Goal: Task Accomplishment & Management: Use online tool/utility

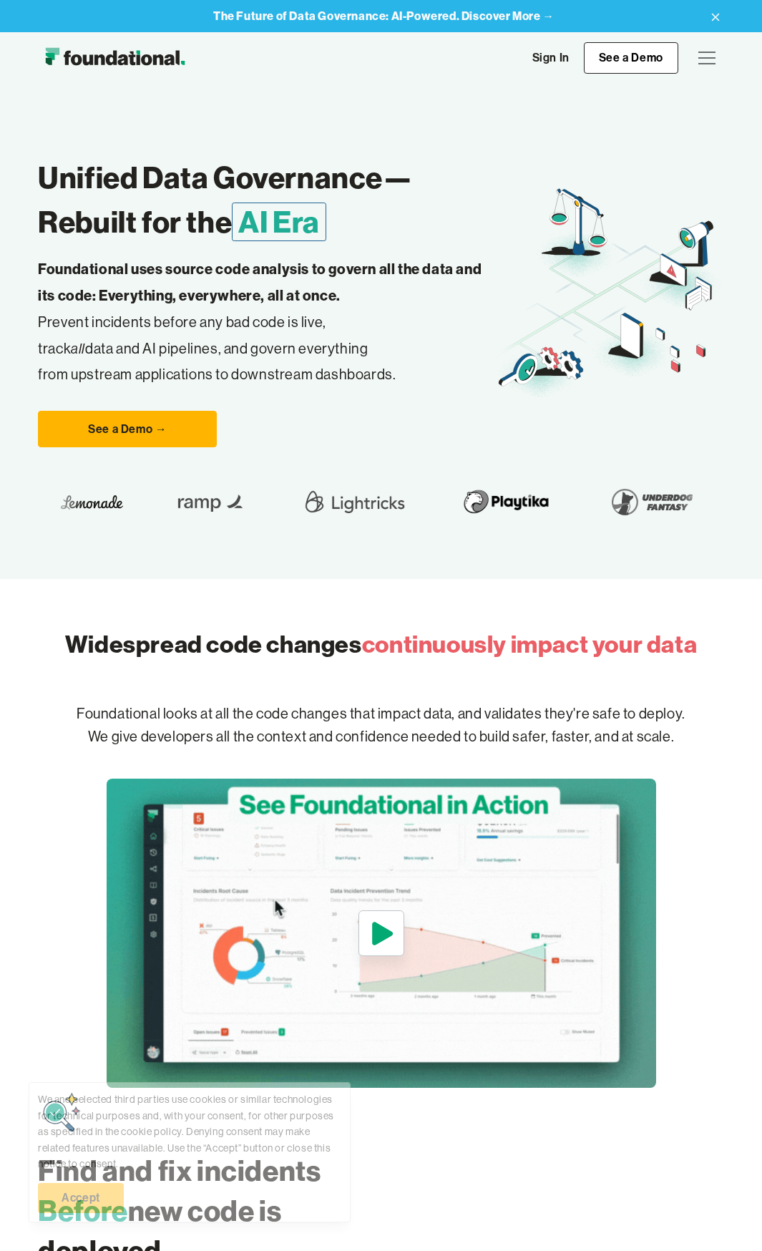
click at [721, 59] on div "menu" at bounding box center [707, 58] width 34 height 34
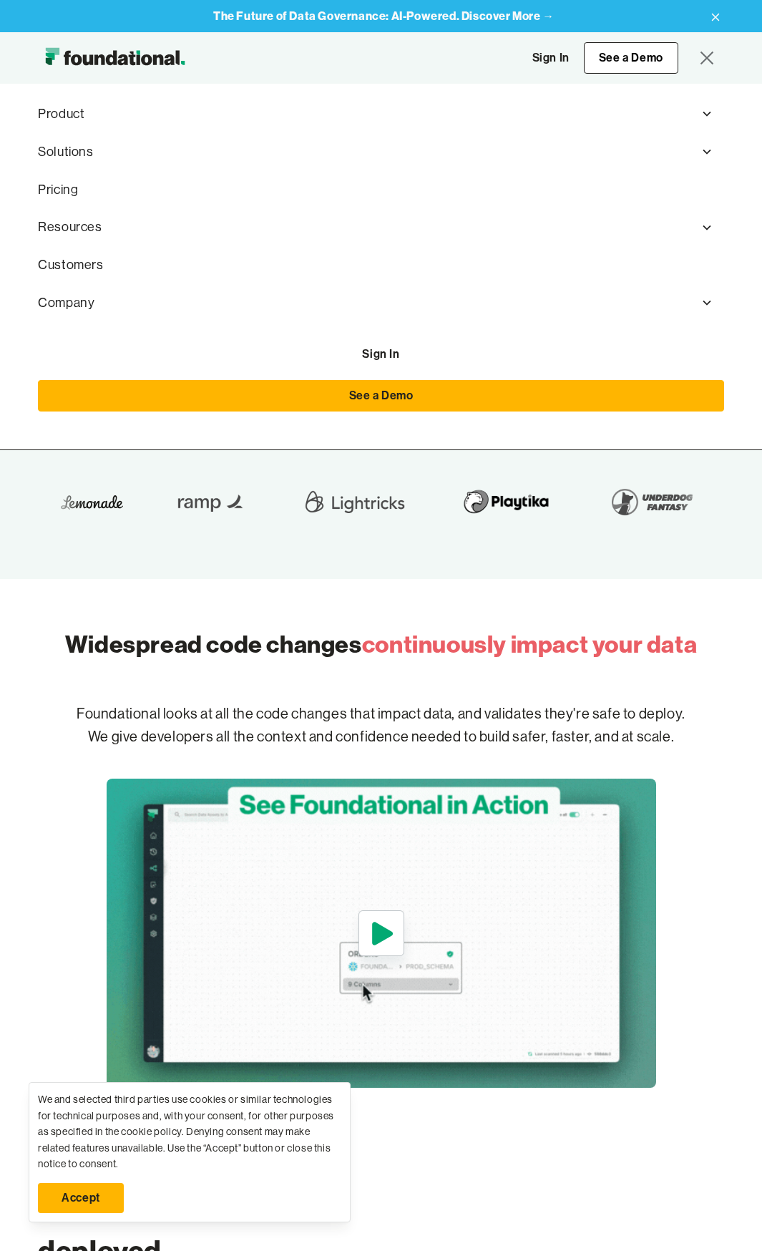
click at [709, 59] on div "menu" at bounding box center [707, 58] width 34 height 34
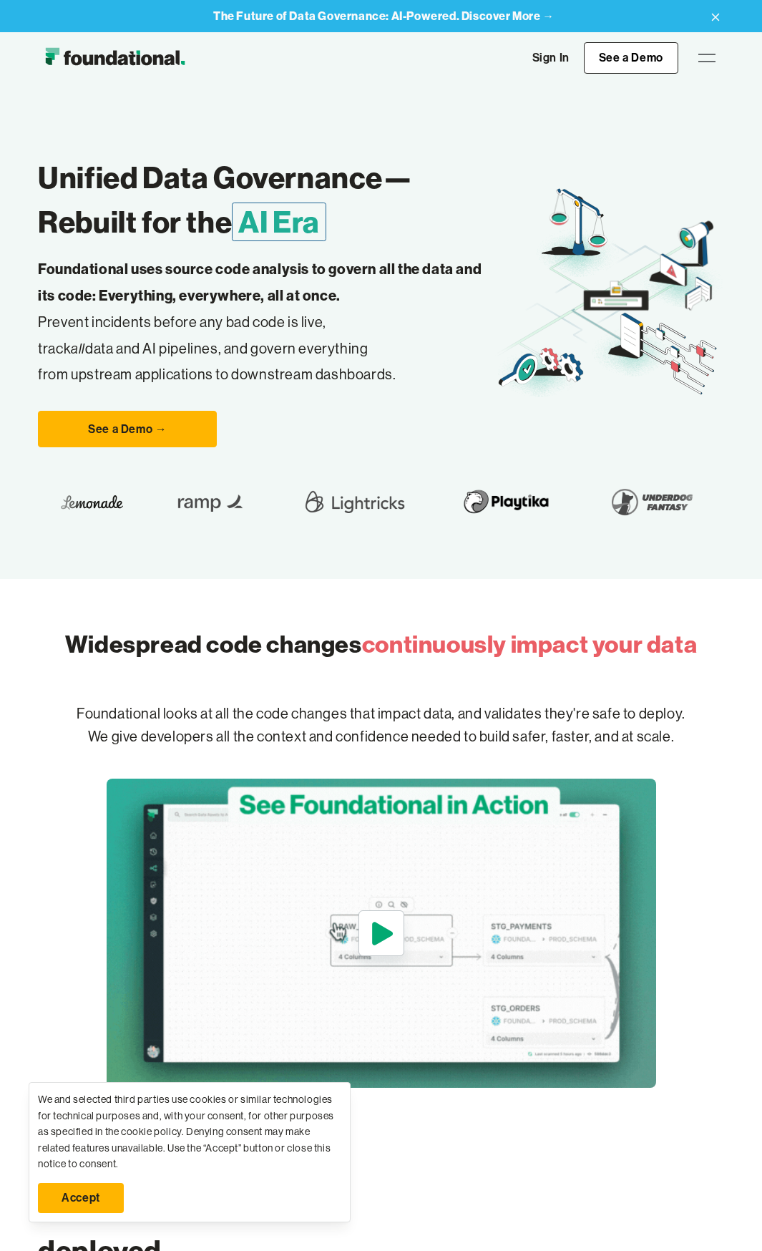
click at [709, 59] on div "menu" at bounding box center [707, 58] width 34 height 34
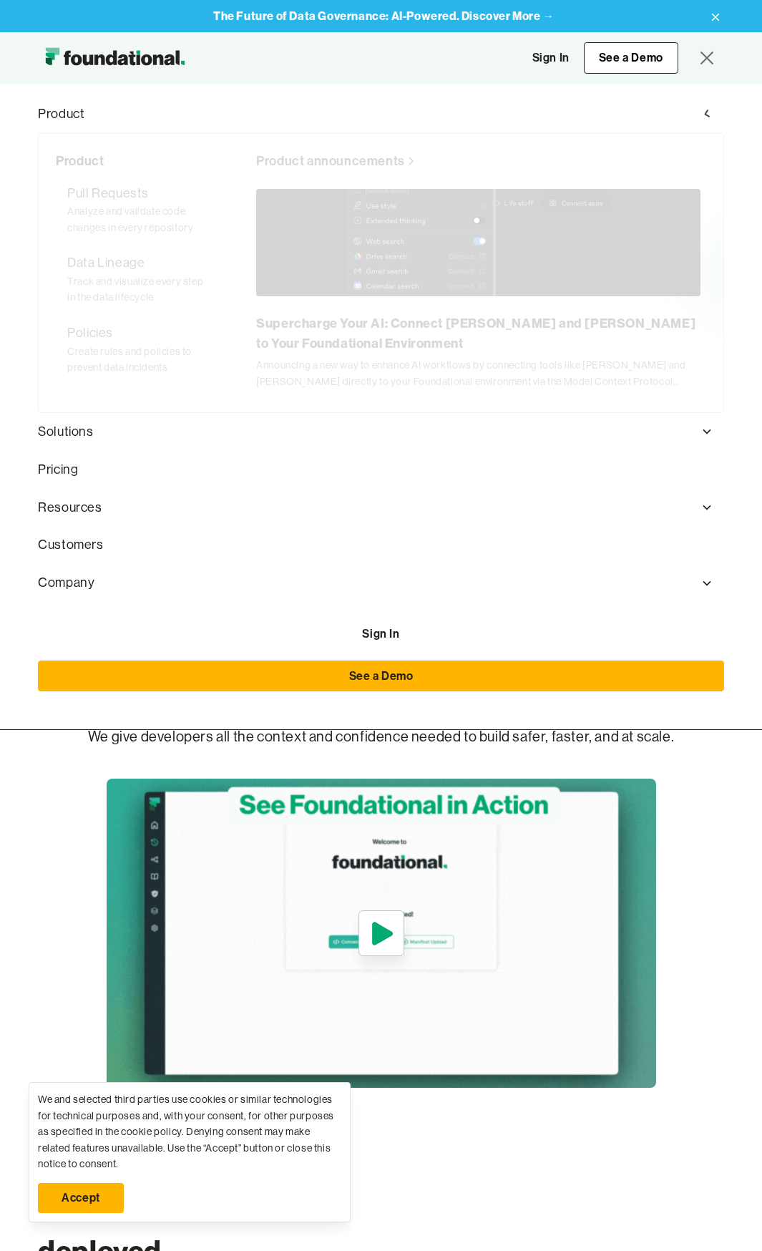
click at [731, 127] on nav "Product Product Pull Requests Analyze and validate code changes in every reposi…" at bounding box center [381, 407] width 762 height 646
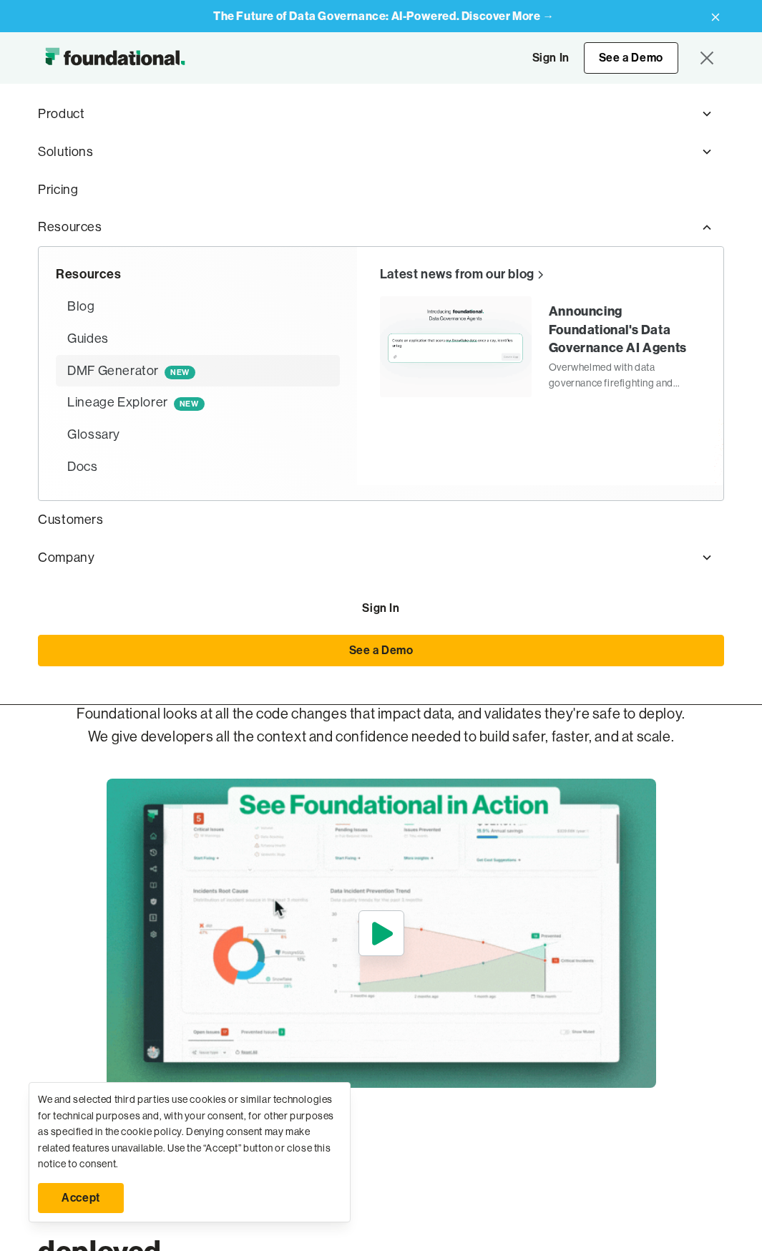
click at [140, 374] on div "DMF Generator NEW" at bounding box center [131, 371] width 128 height 21
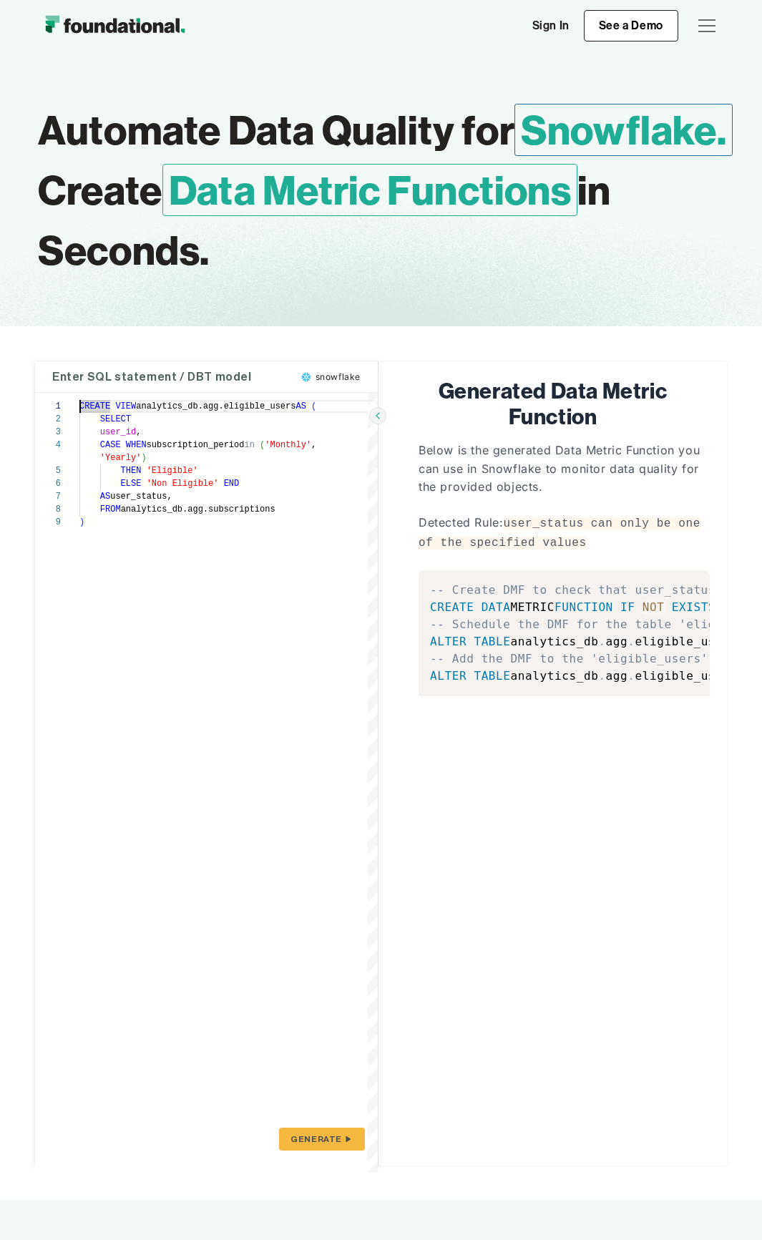
type textarea "**********"
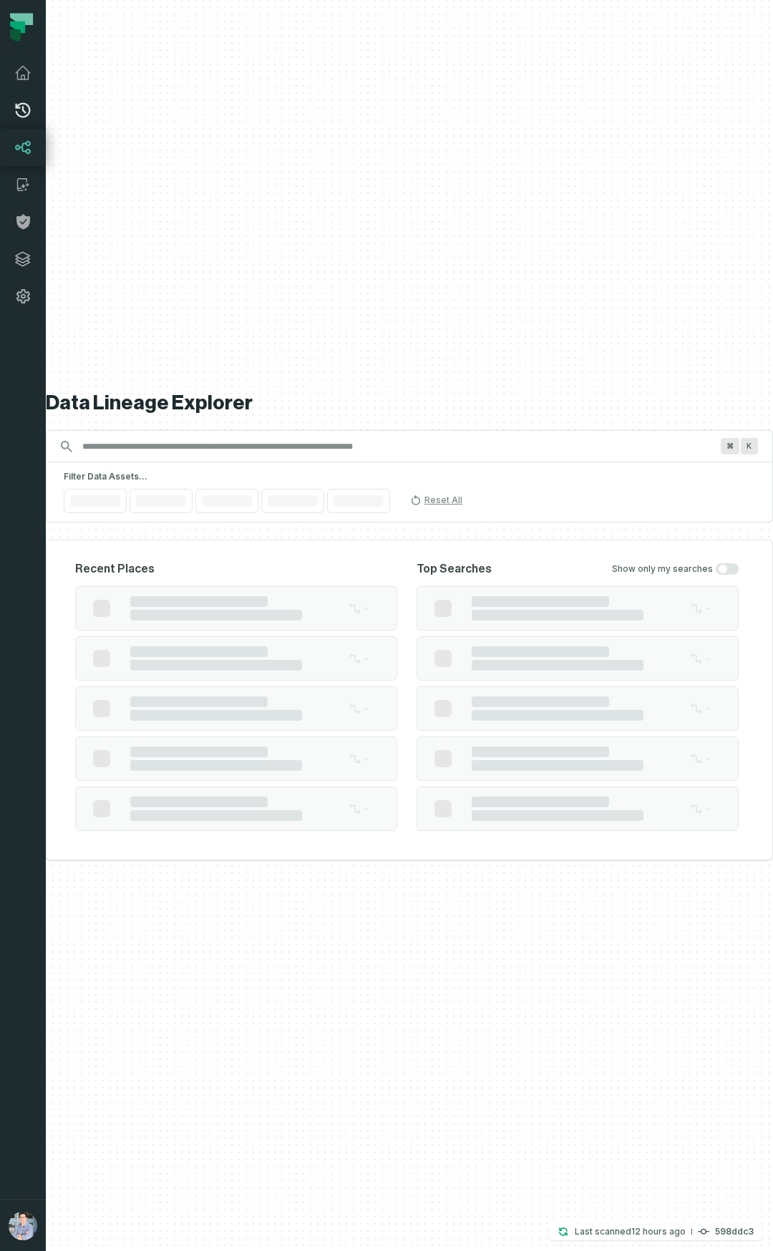
click at [33, 106] on link "Pull Requests" at bounding box center [23, 110] width 46 height 37
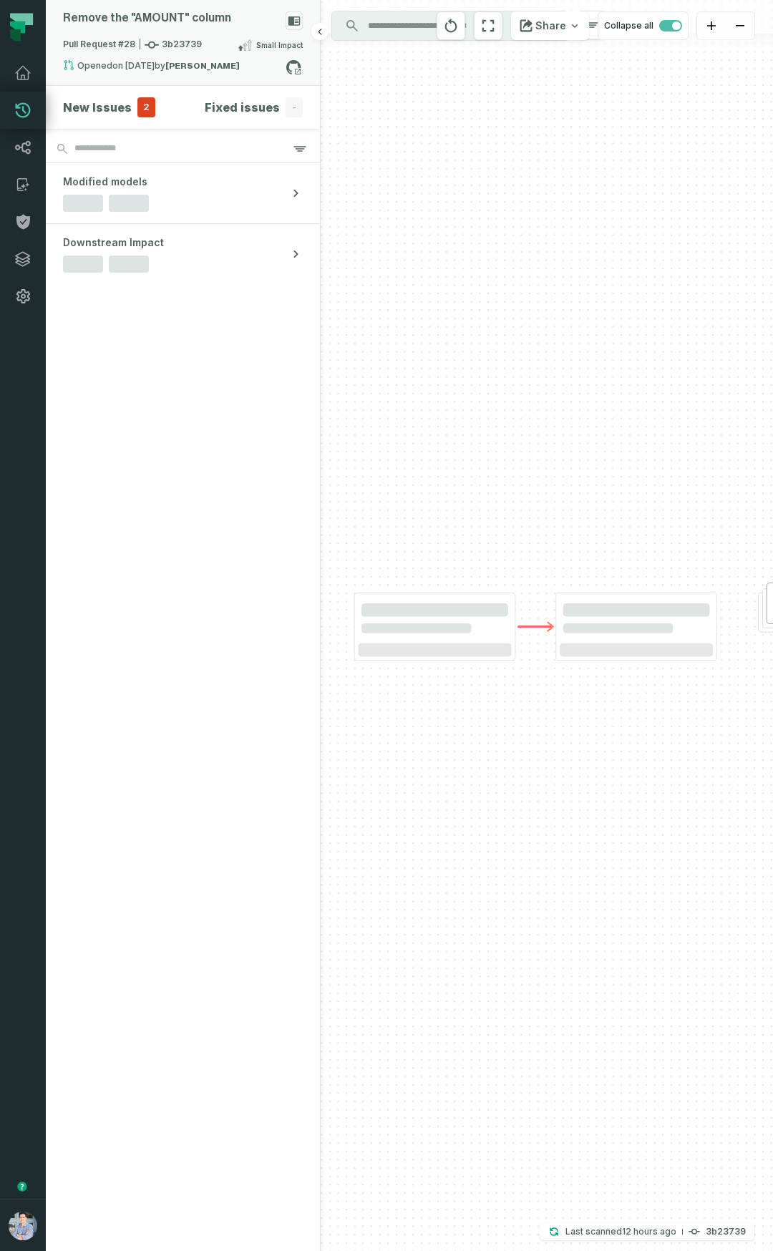
click at [260, 46] on span "Small Impact" at bounding box center [279, 44] width 47 height 11
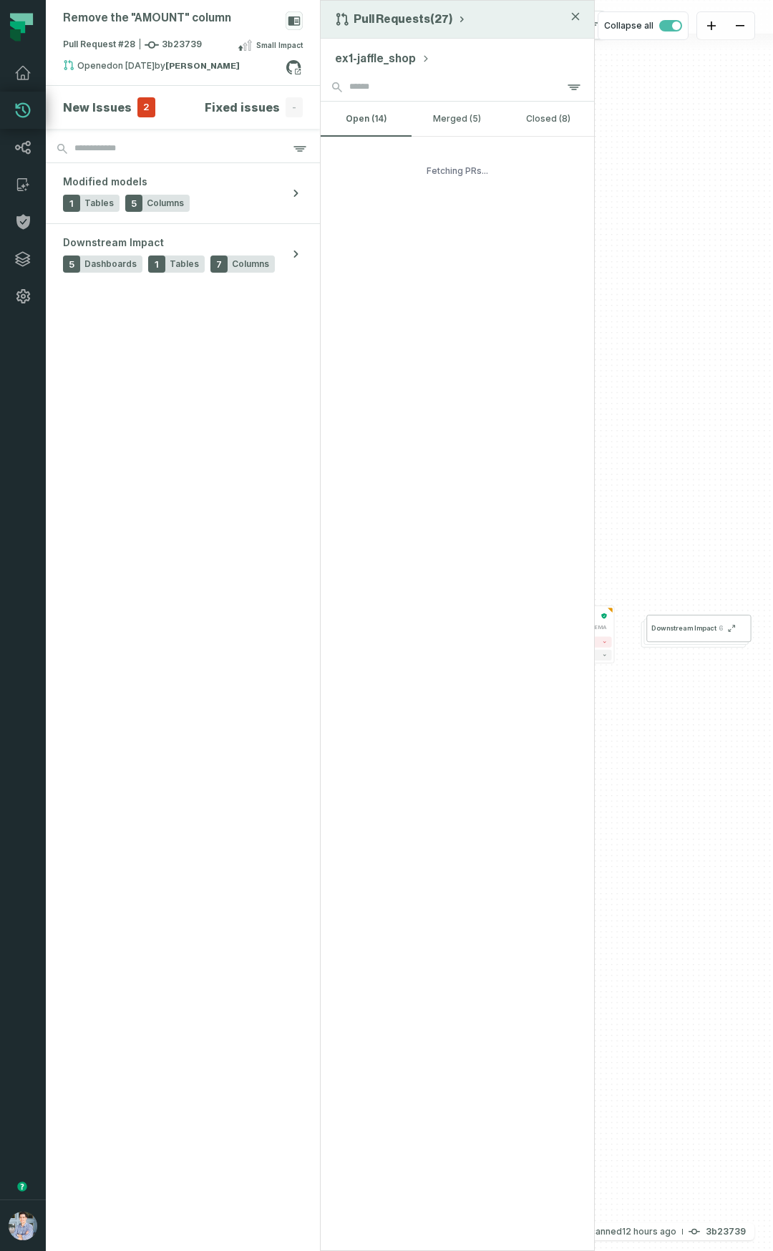
click at [402, 21] on button "Pull Requests (27)" at bounding box center [401, 19] width 132 height 14
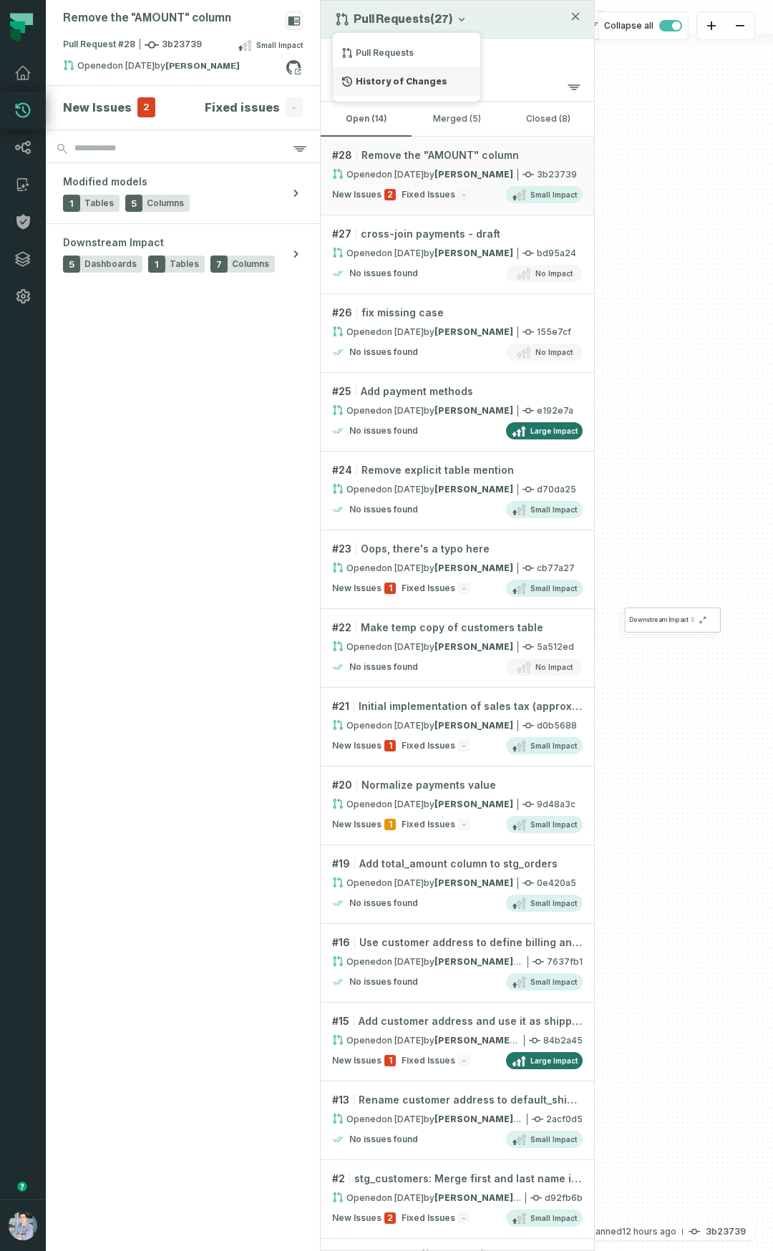
click at [397, 84] on div "History of Changes" at bounding box center [406, 81] width 147 height 29
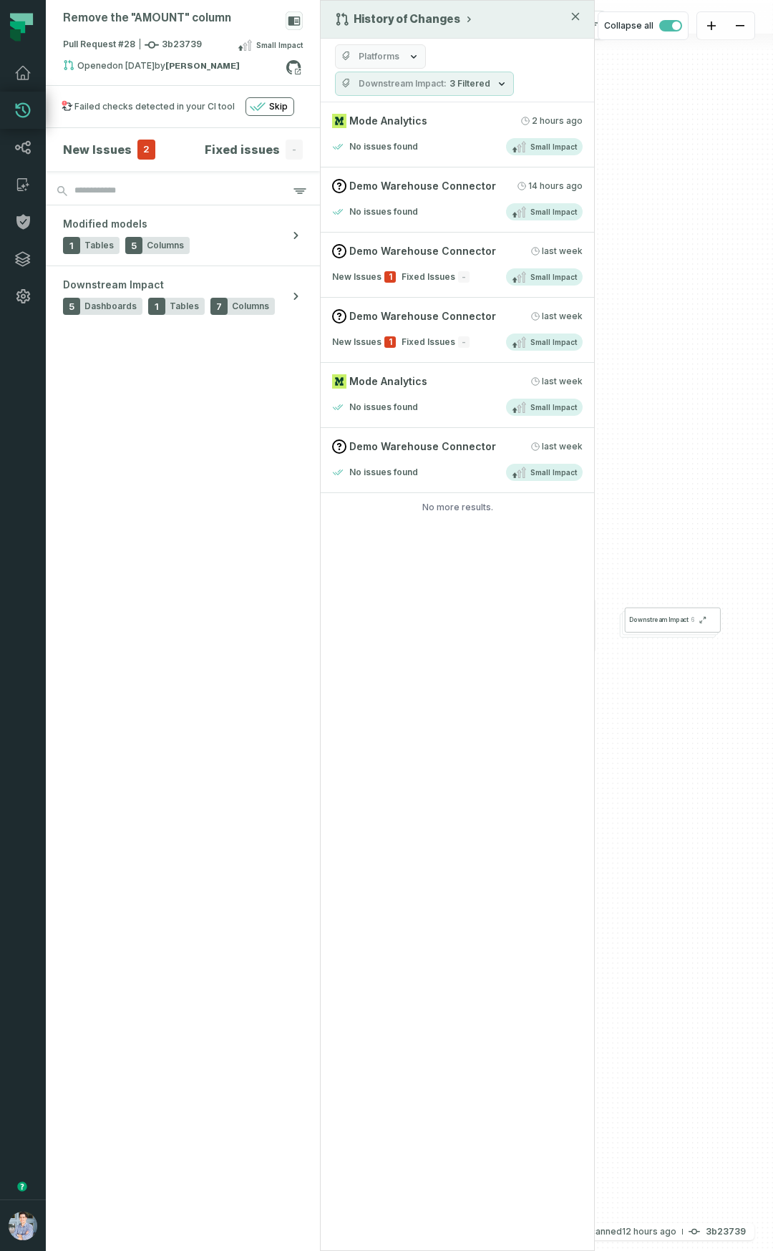
click at [417, 704] on div "History of Changes Platforms Downstream Impact 3 Filtered Mode Analytics 9/16/2…" at bounding box center [457, 625] width 275 height 1251
click at [417, 703] on div "History of Changes Platforms Downstream Impact 3 Filtered Mode Analytics 9/16/2…" at bounding box center [457, 625] width 275 height 1251
click at [386, 515] on div "Mode Analytics 9/16/2025, 1:36:55 PM No issues found Small Impact Demo Warehous…" at bounding box center [457, 310] width 273 height 417
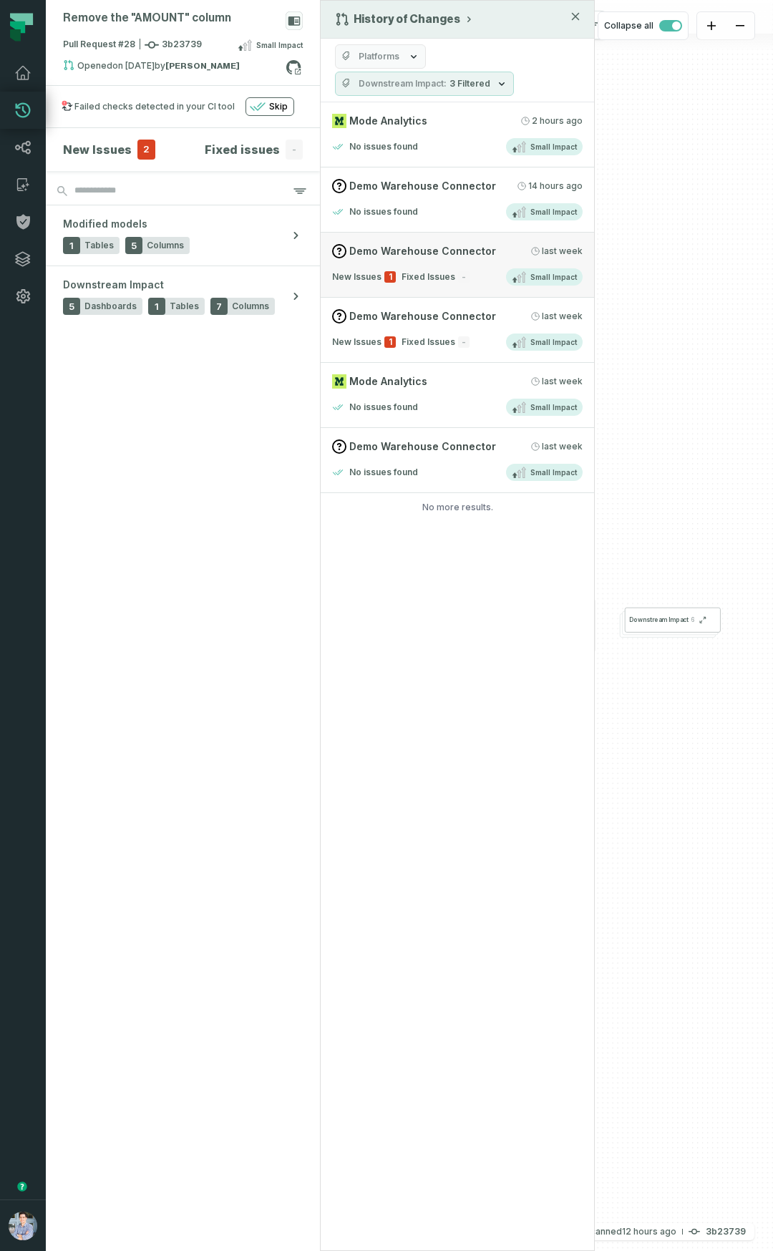
click at [425, 291] on link "Demo Warehouse Connector 9/8/2025, 2:02:49 PM New Issues 1 Fixed Issues - Small…" at bounding box center [457, 265] width 273 height 65
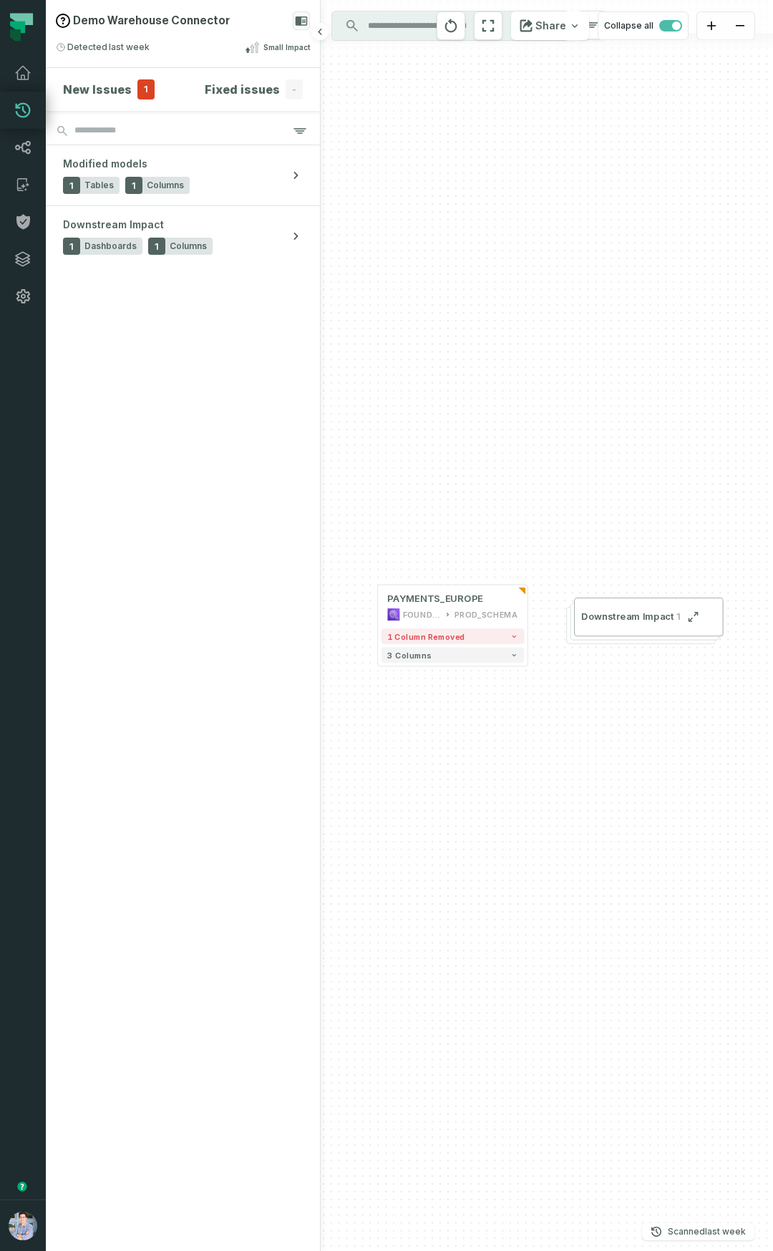
click at [131, 518] on section "New Issues 1 Fixed issues - Modified models 1 Tables 1 Columns Downstream Impac…" at bounding box center [183, 659] width 274 height 1183
click at [296, 15] on rect at bounding box center [301, 20] width 17 height 19
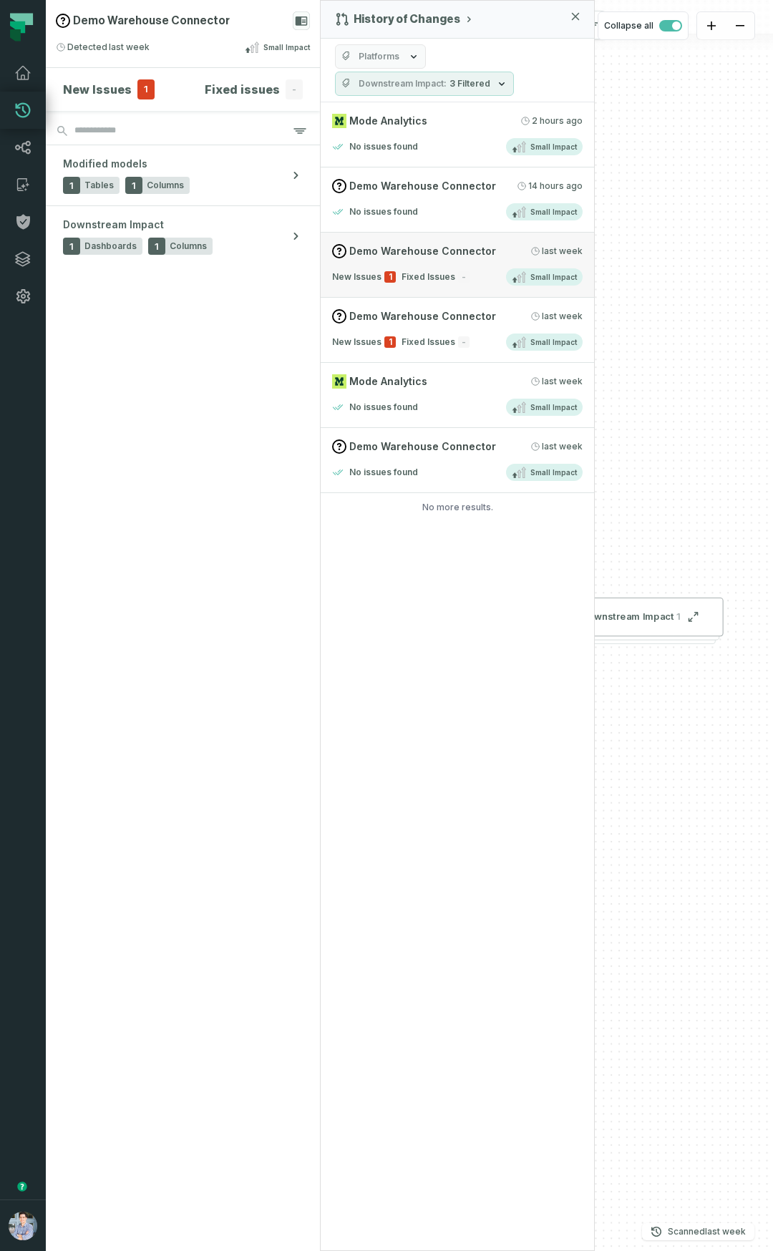
click at [485, 249] on span "Demo Warehouse Connector" at bounding box center [422, 251] width 147 height 14
click at [432, 206] on div "No issues found Small Impact" at bounding box center [457, 211] width 251 height 17
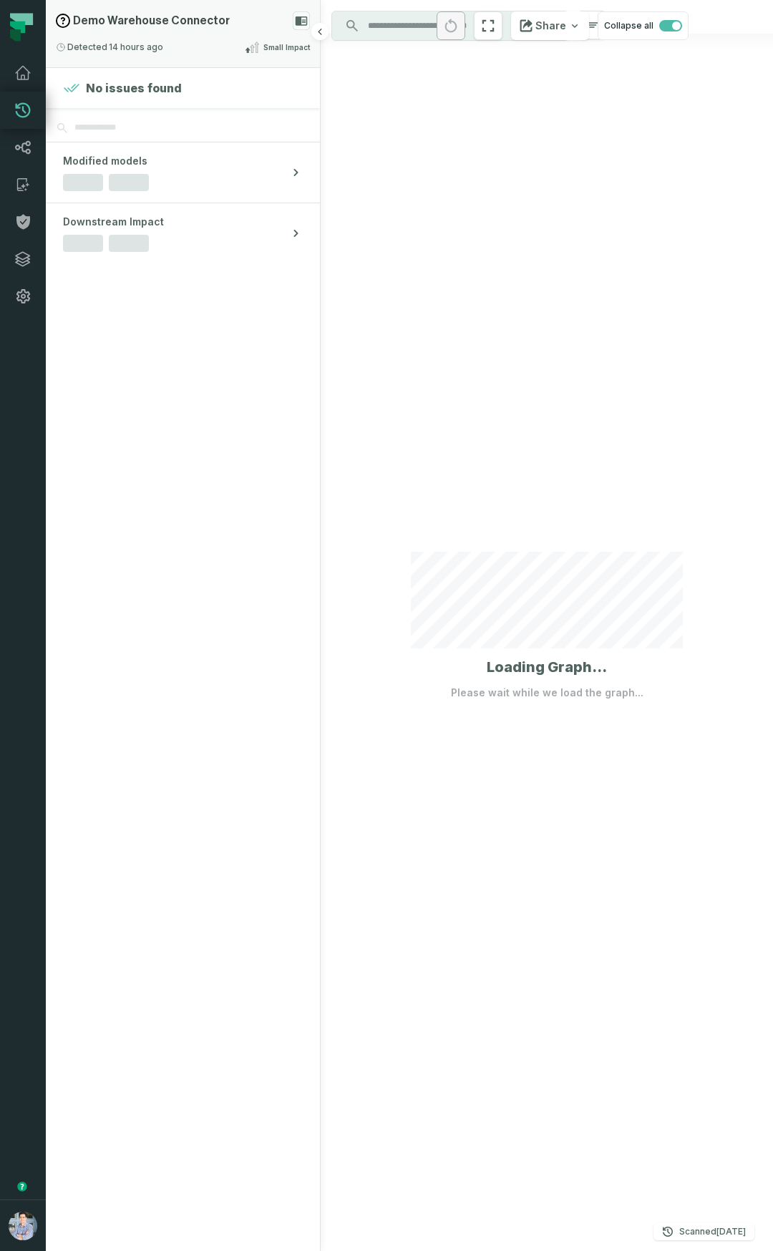
drag, startPoint x: 247, startPoint y: 27, endPoint x: 259, endPoint y: 26, distance: 12.2
click at [247, 27] on div "Demo Warehouse Connector" at bounding box center [183, 20] width 254 height 19
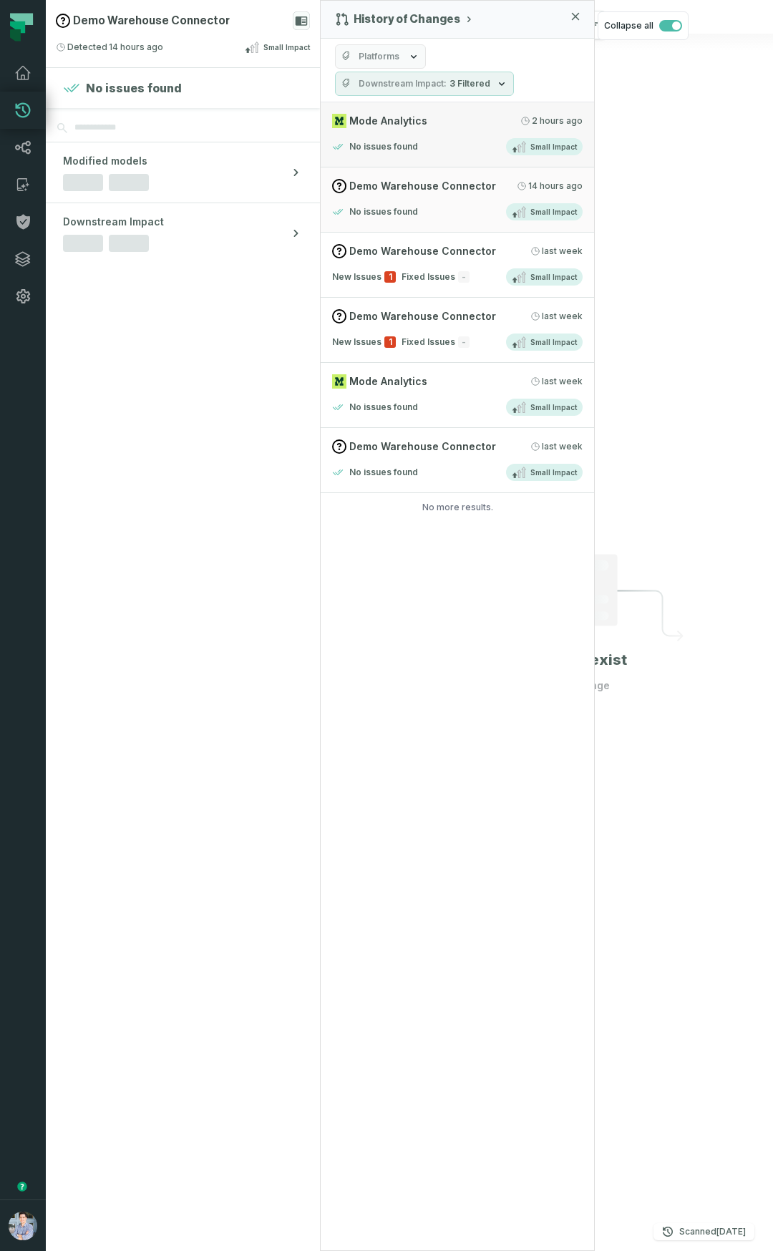
click at [438, 139] on div "No issues found Small Impact" at bounding box center [457, 146] width 251 height 17
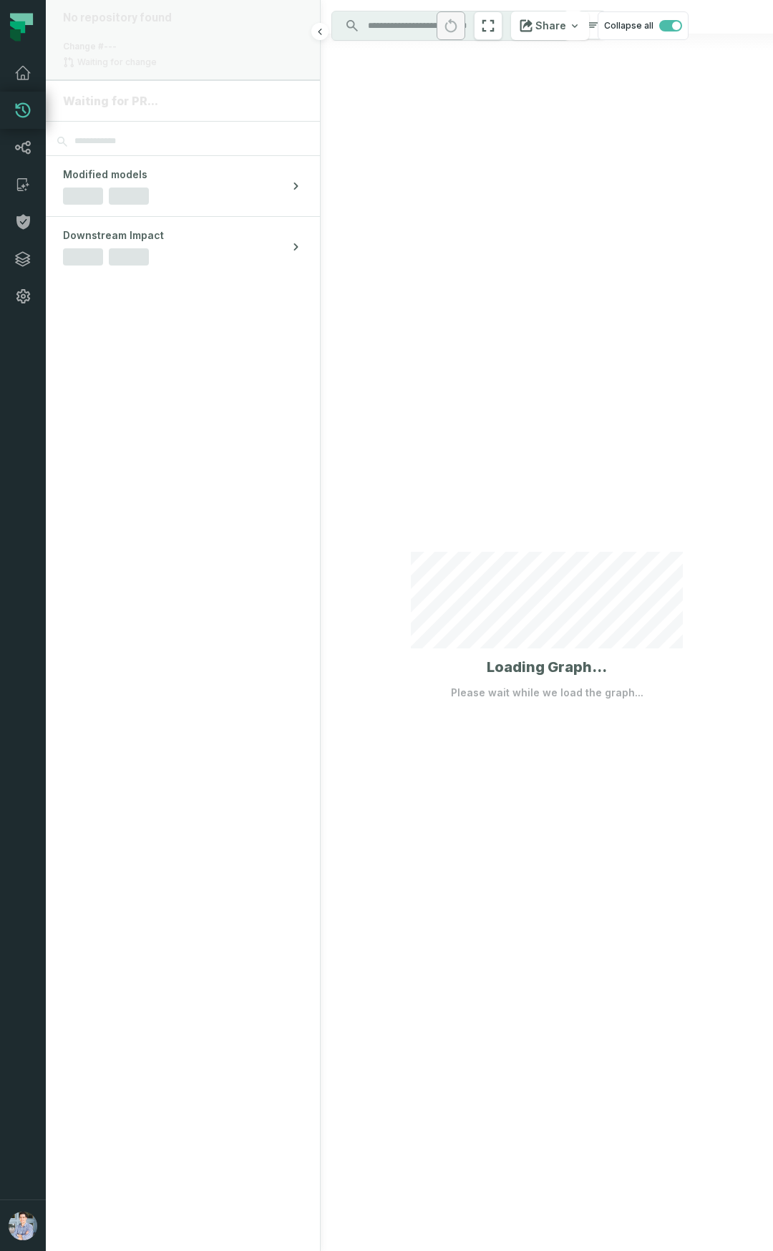
click at [248, 47] on div "No repository found Change #--- Waiting for change" at bounding box center [183, 40] width 274 height 80
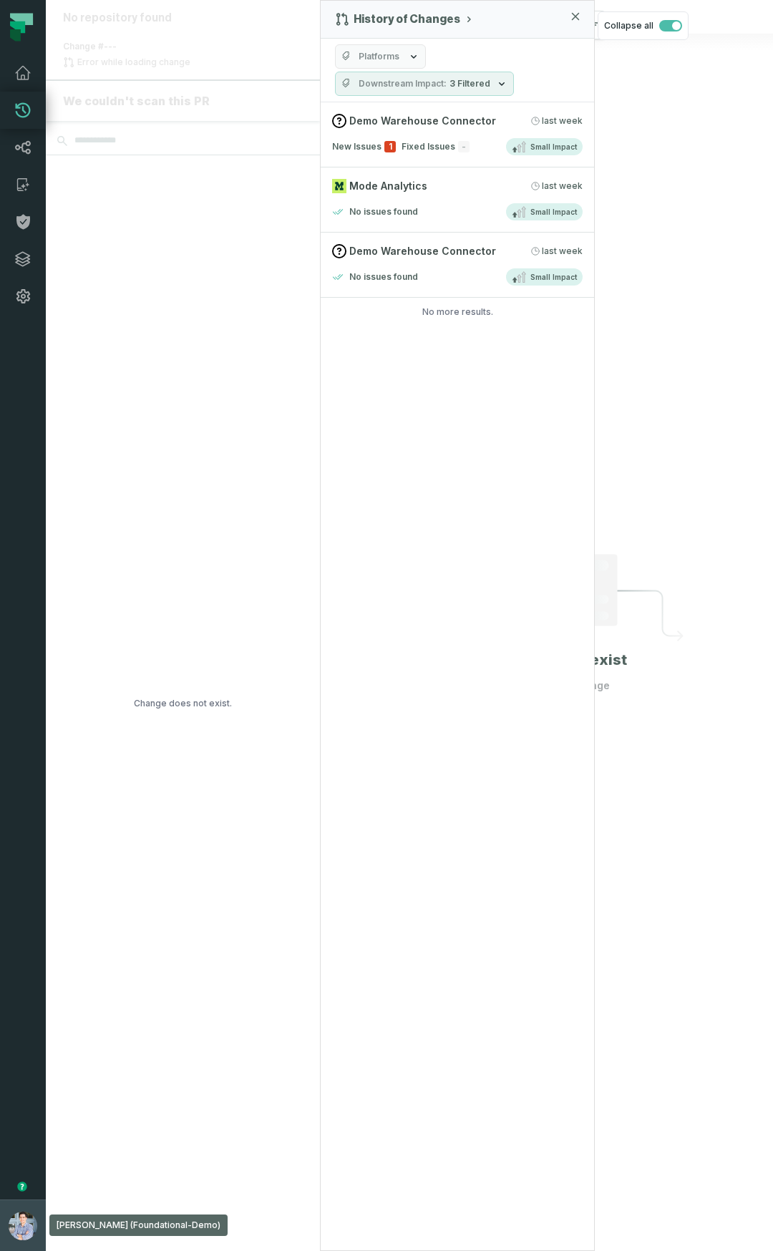
click at [25, 1242] on button "[PERSON_NAME] (Foundational-Demo) [EMAIL_ADDRESS][DOMAIN_NAME]" at bounding box center [23, 1226] width 46 height 52
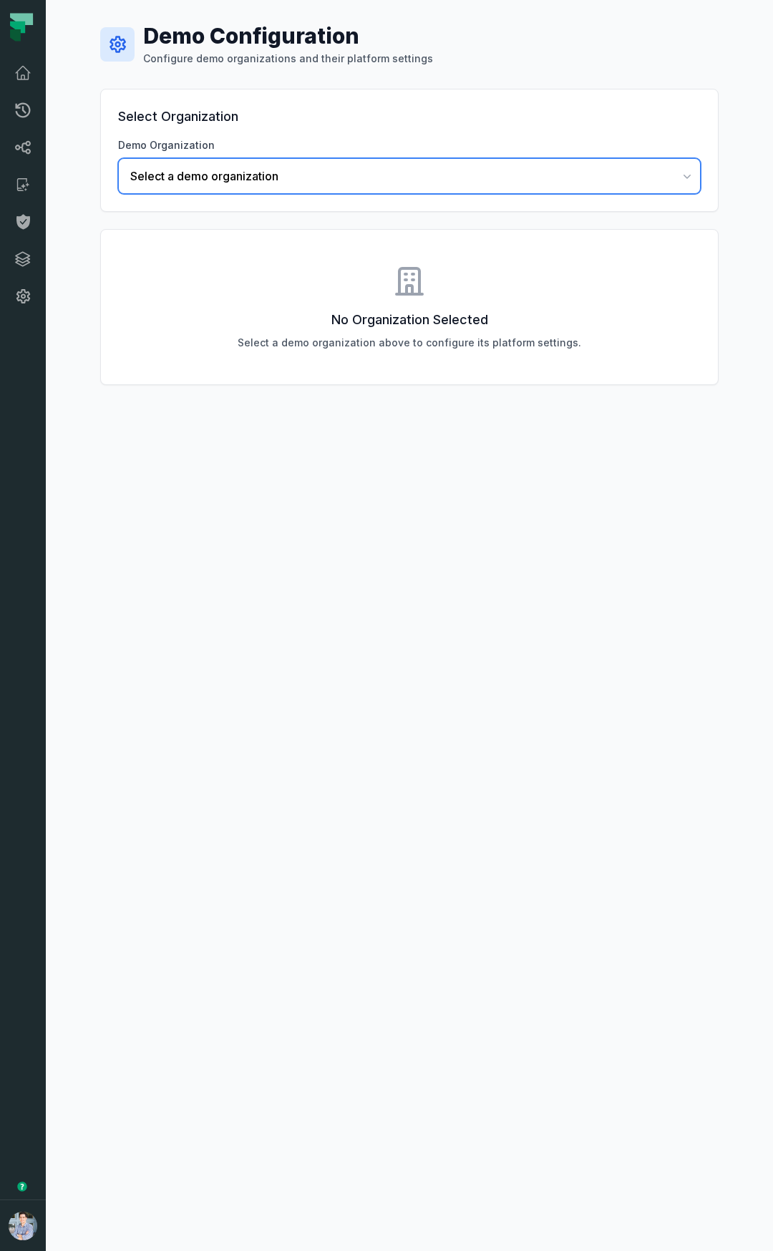
click at [396, 175] on span "Select a demo organization" at bounding box center [400, 175] width 541 height 17
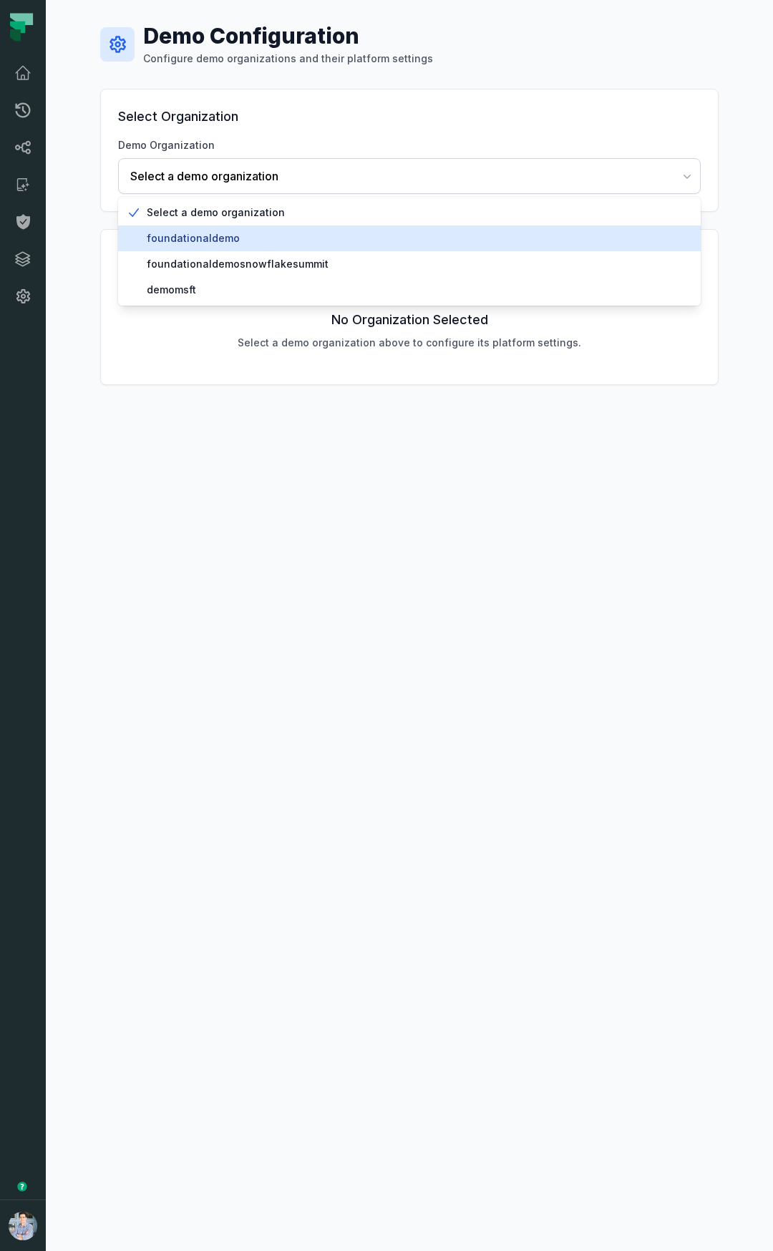
click at [240, 242] on span "foundationaldemo" at bounding box center [418, 238] width 543 height 14
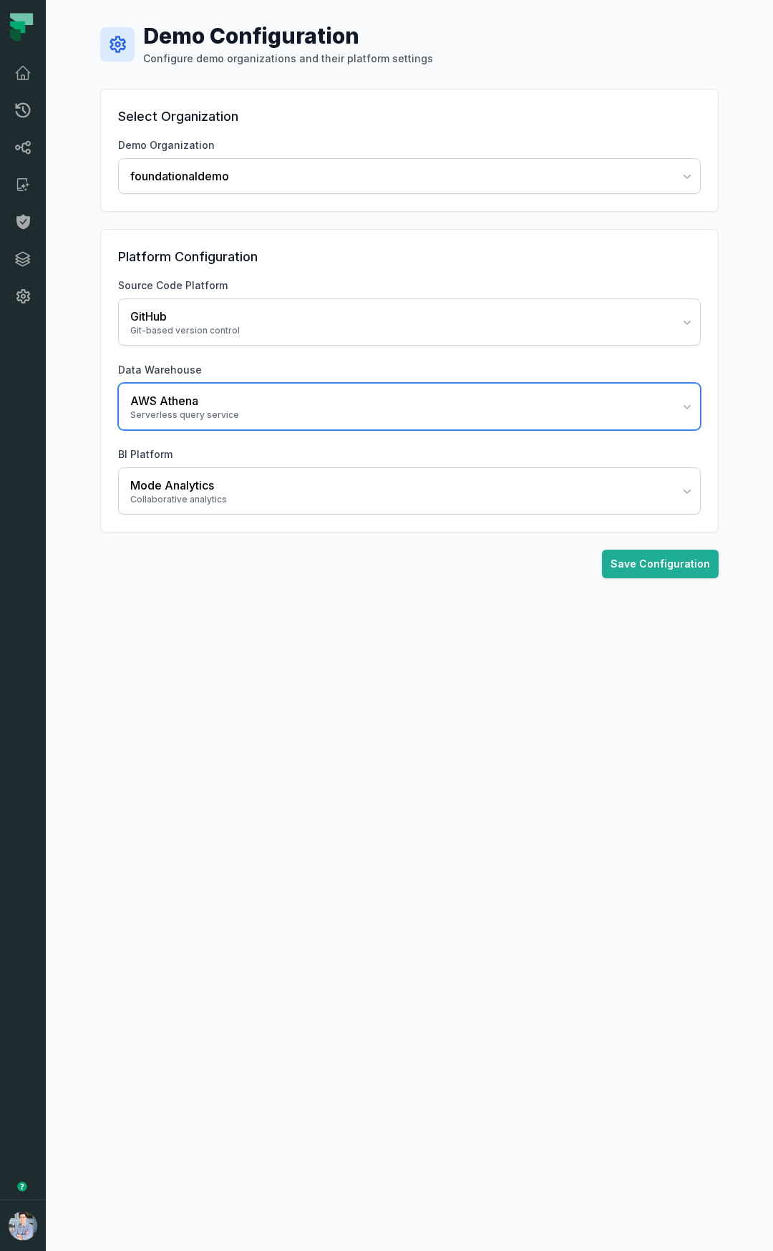
click at [228, 393] on div "AWS Athena" at bounding box center [400, 400] width 541 height 17
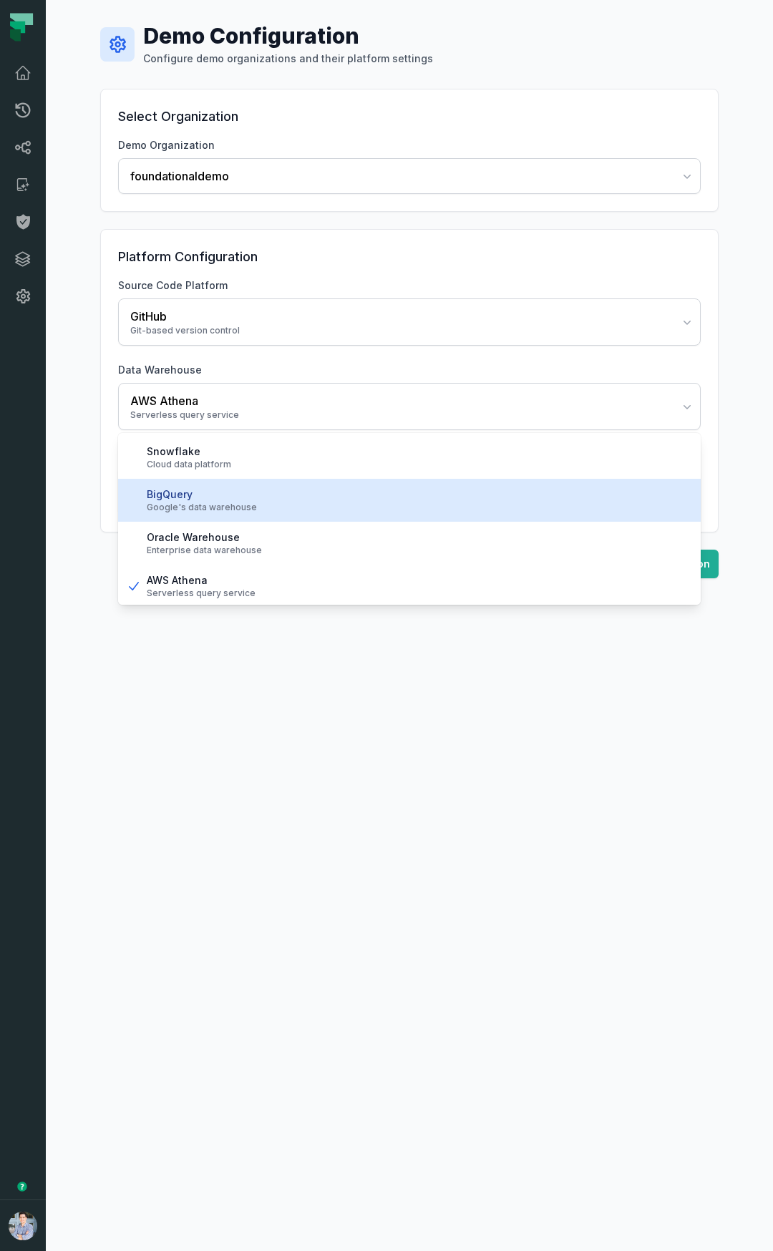
click at [250, 495] on div "BigQuery" at bounding box center [418, 494] width 543 height 14
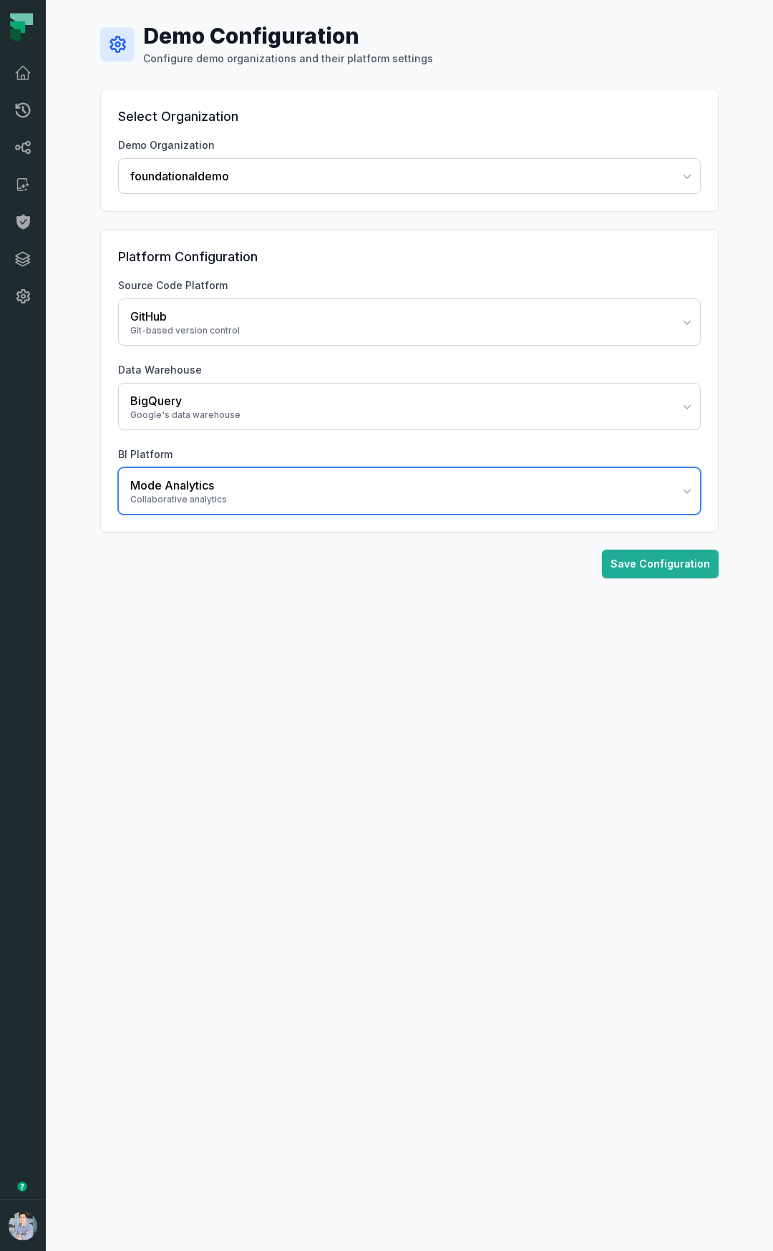
click at [250, 495] on div "Collaborative analytics" at bounding box center [400, 499] width 541 height 11
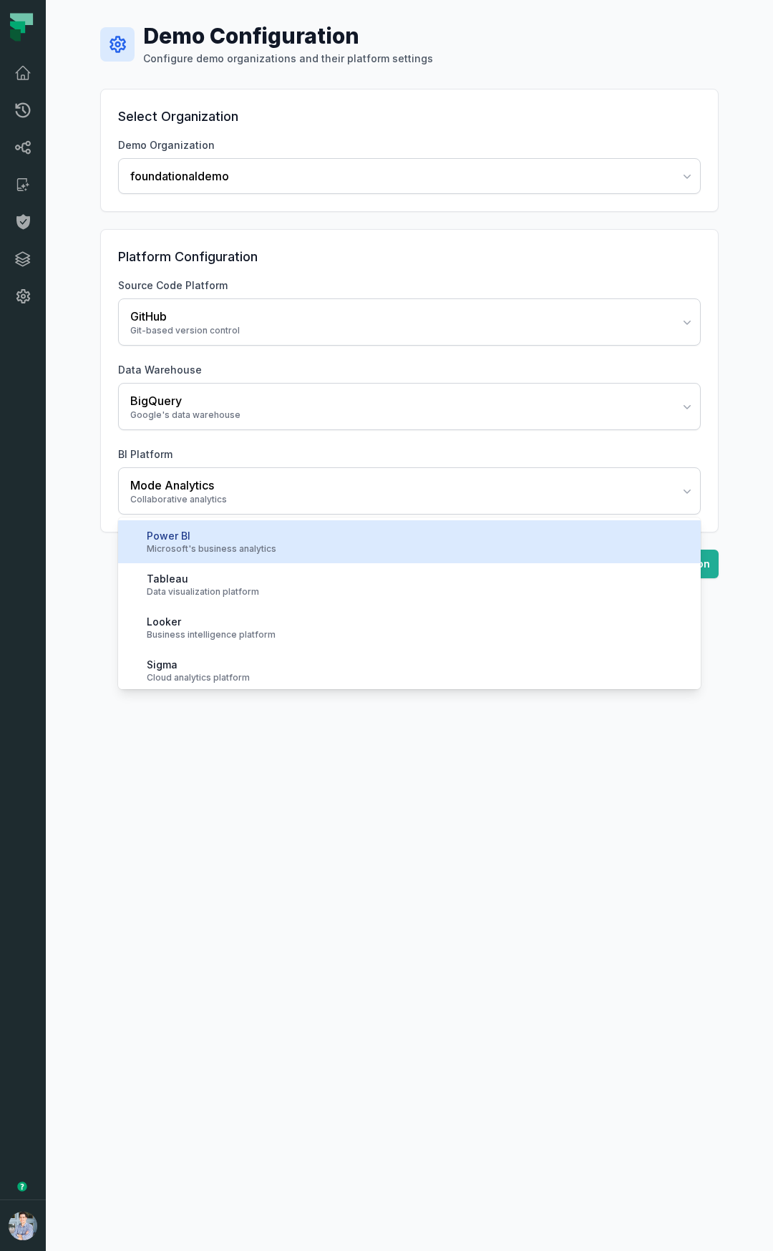
click at [274, 543] on div "Microsoft's business analytics" at bounding box center [418, 548] width 543 height 11
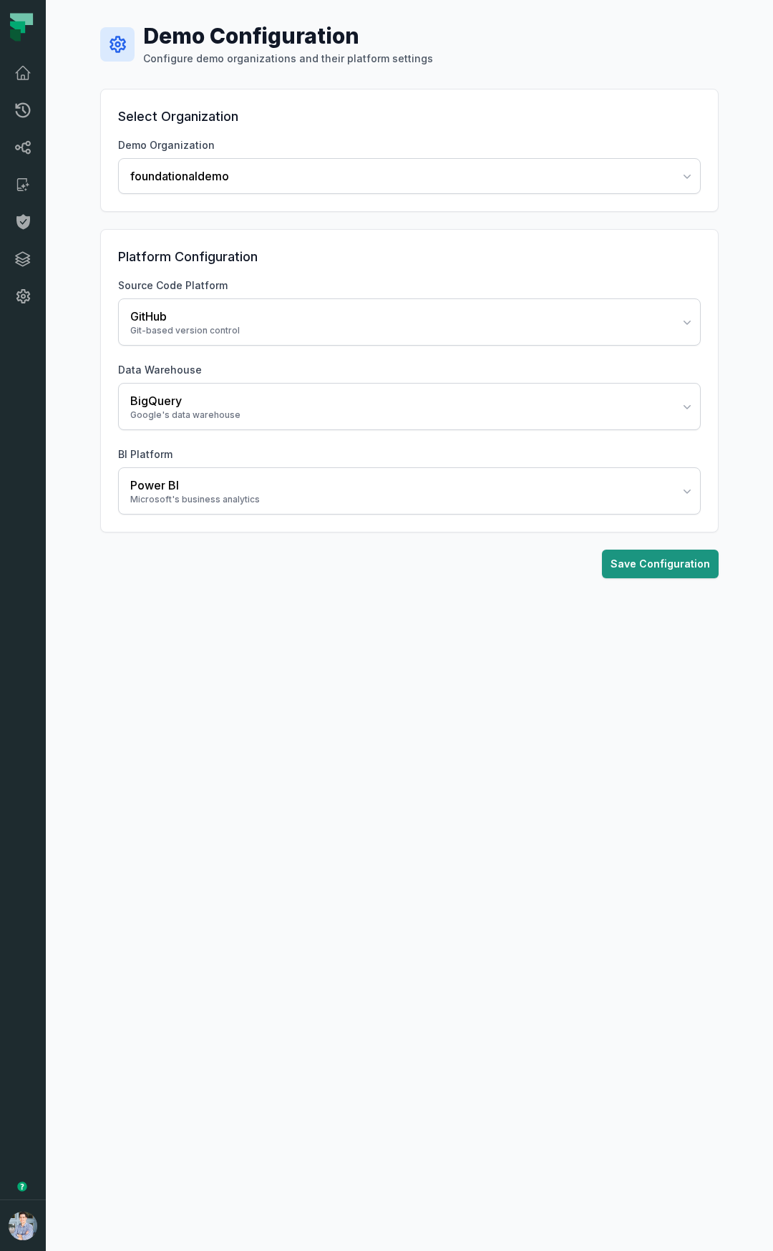
click at [646, 561] on button "Save Configuration" at bounding box center [660, 564] width 117 height 29
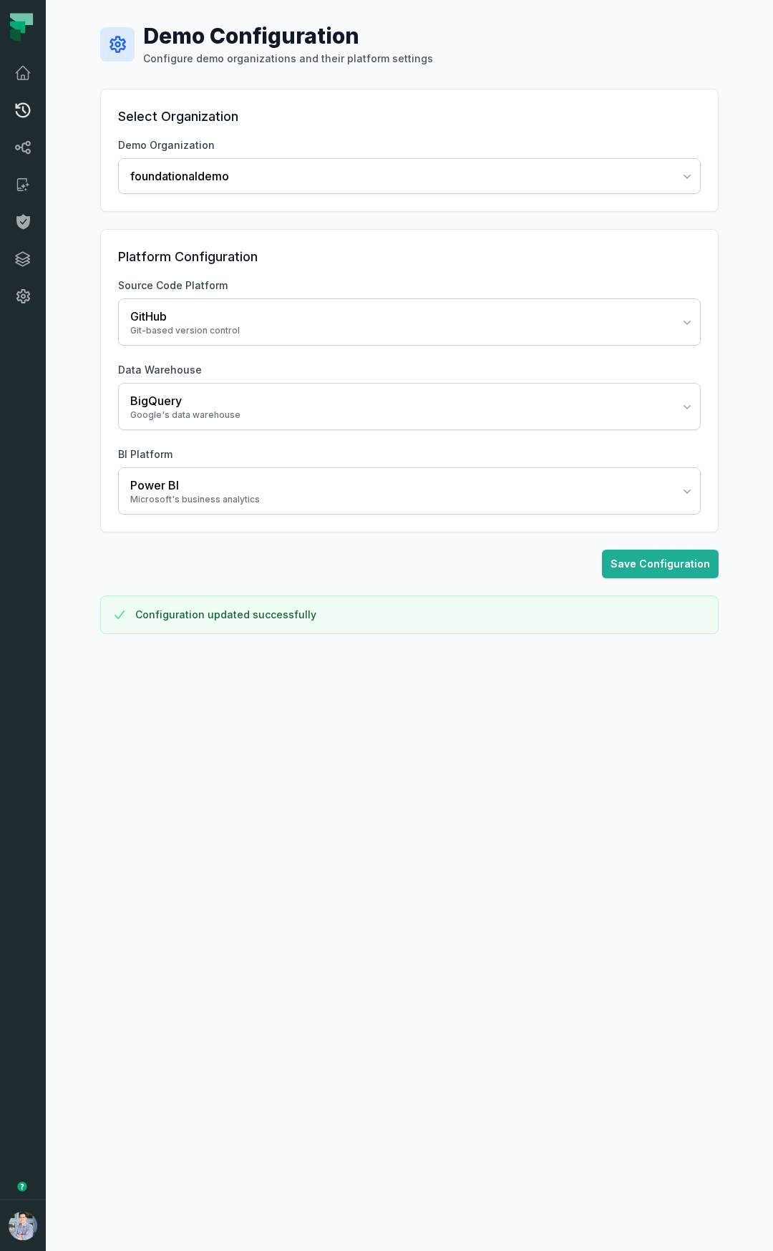
click at [33, 97] on link "Pull Requests" at bounding box center [23, 110] width 46 height 37
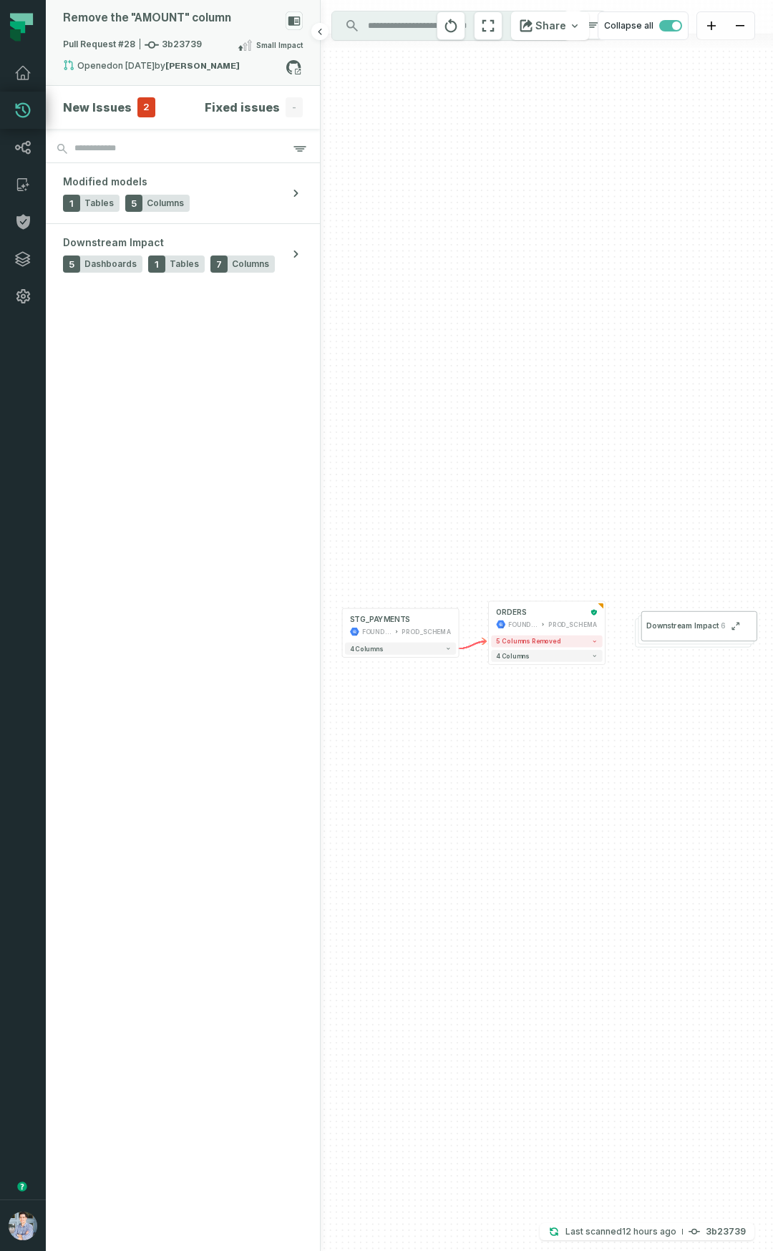
click at [146, 56] on div "Pull Request #28 3b23739 Small Impact" at bounding box center [183, 48] width 240 height 23
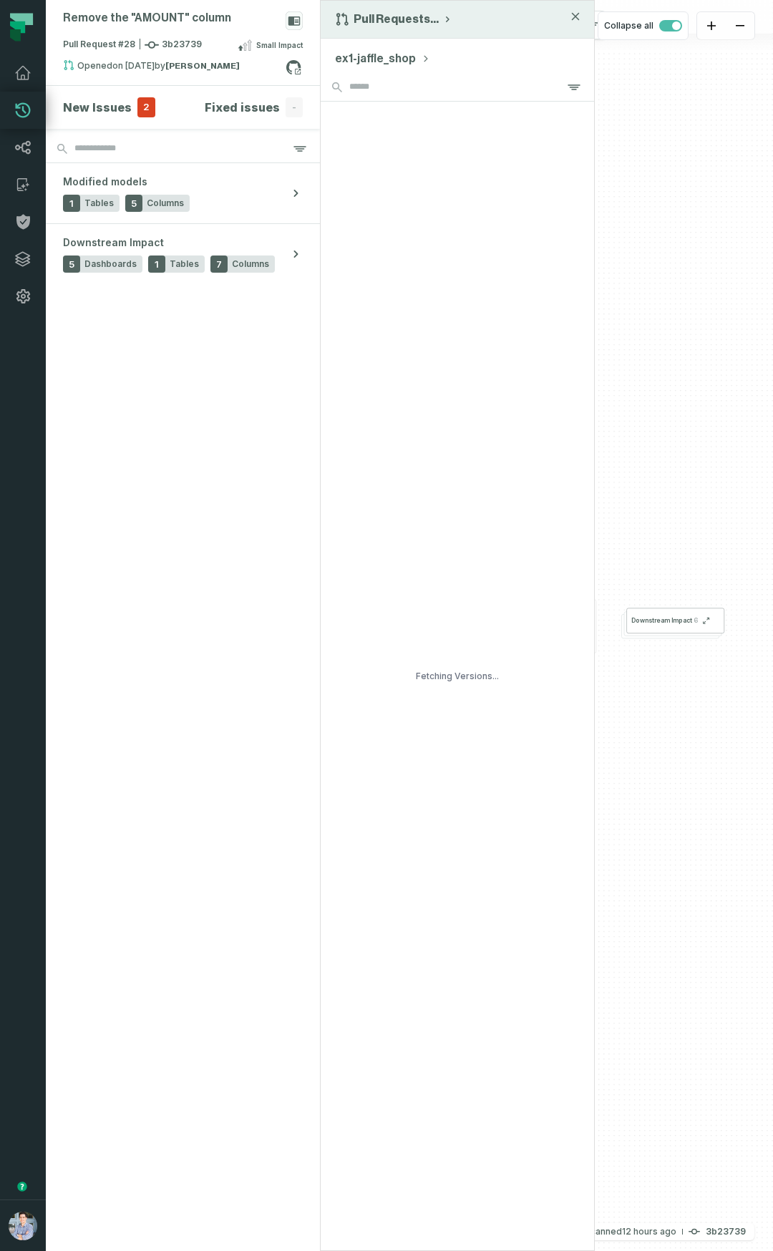
click at [442, 16] on icon "button" at bounding box center [447, 19] width 11 height 11
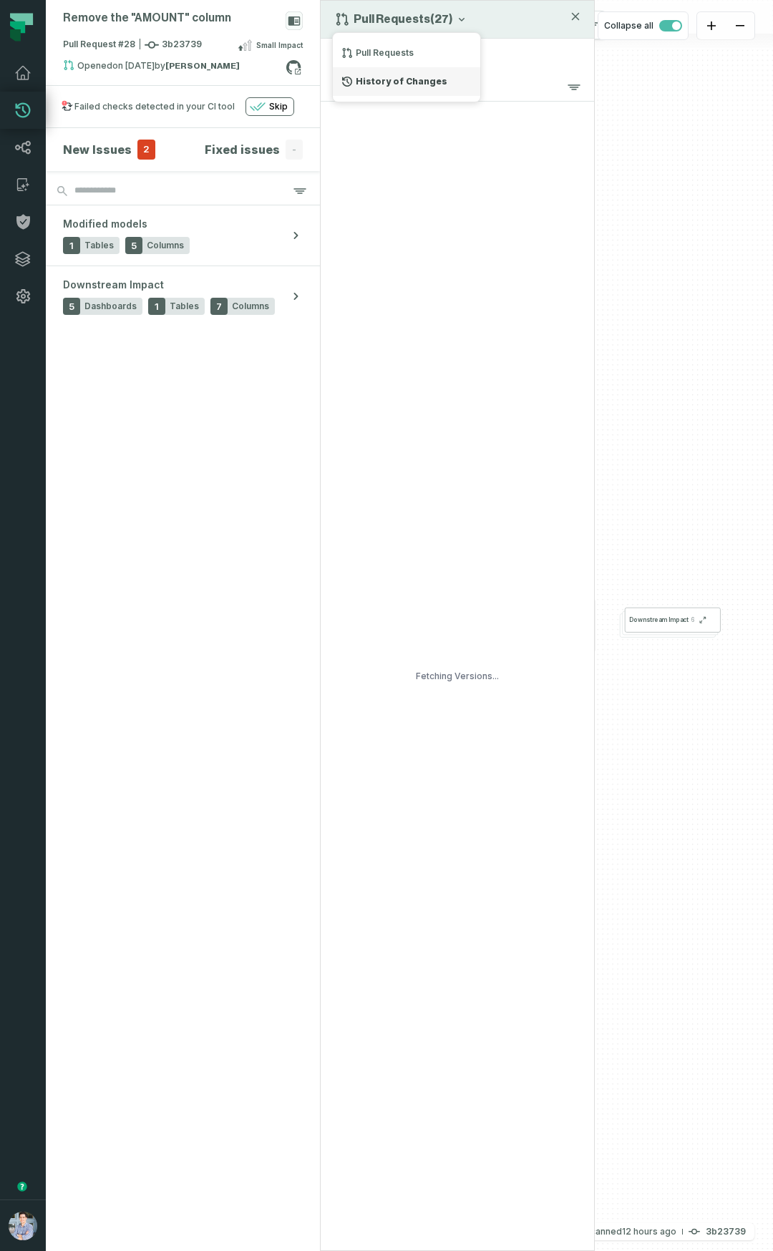
click at [386, 87] on div "History of Changes" at bounding box center [406, 81] width 147 height 29
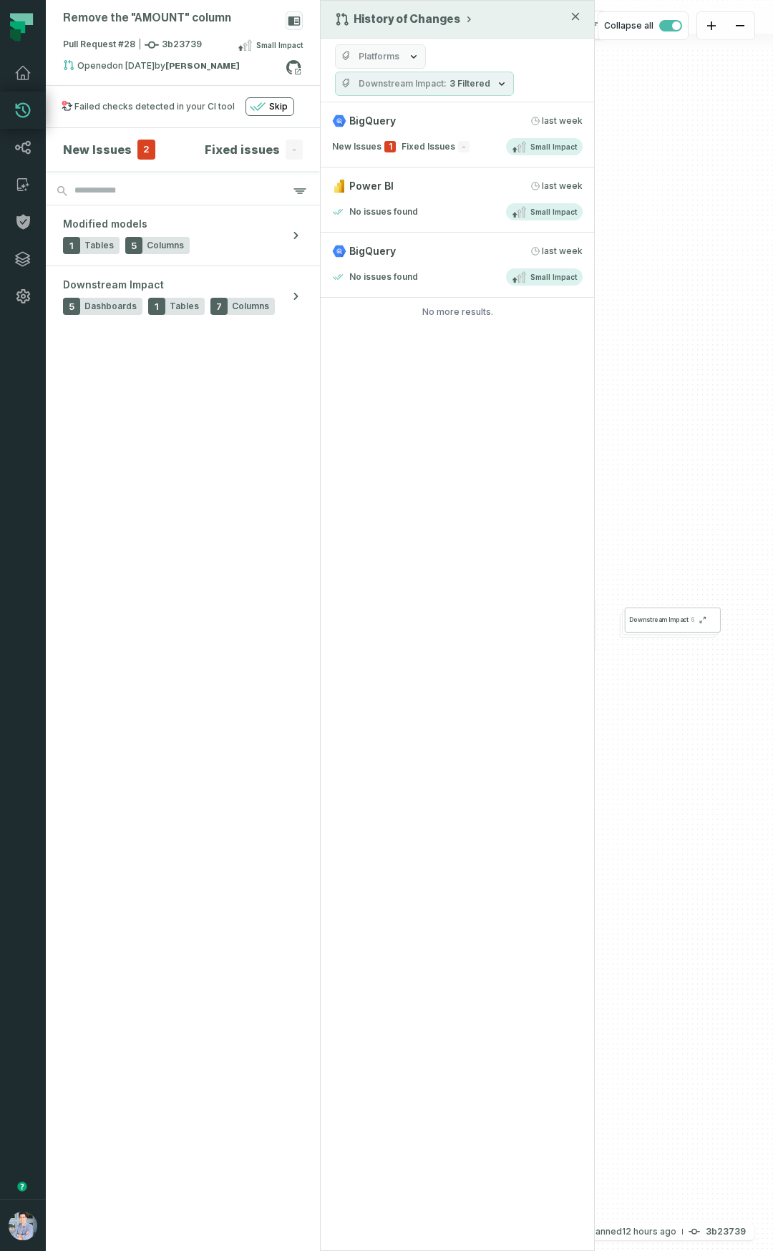
click at [439, 514] on div "History of Changes Platforms Downstream Impact 3 Filtered BigQuery 9/7/2025, 8:…" at bounding box center [457, 625] width 275 height 1251
click at [284, 700] on section "New Issues 2 Fixed issues - Modified models 1 Tables 5 Columns Downstream Impac…" at bounding box center [183, 689] width 274 height 1123
